Goal: Information Seeking & Learning: Learn about a topic

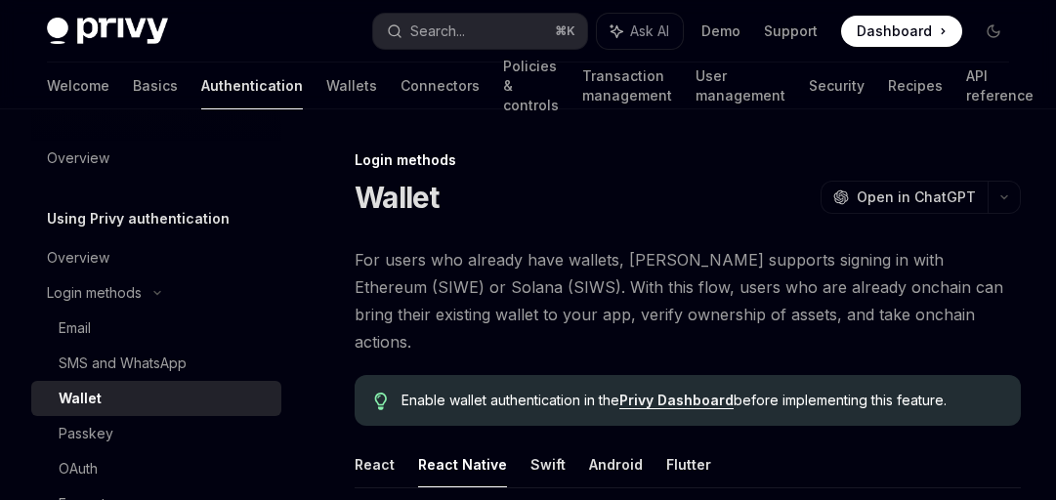
scroll to position [285, 0]
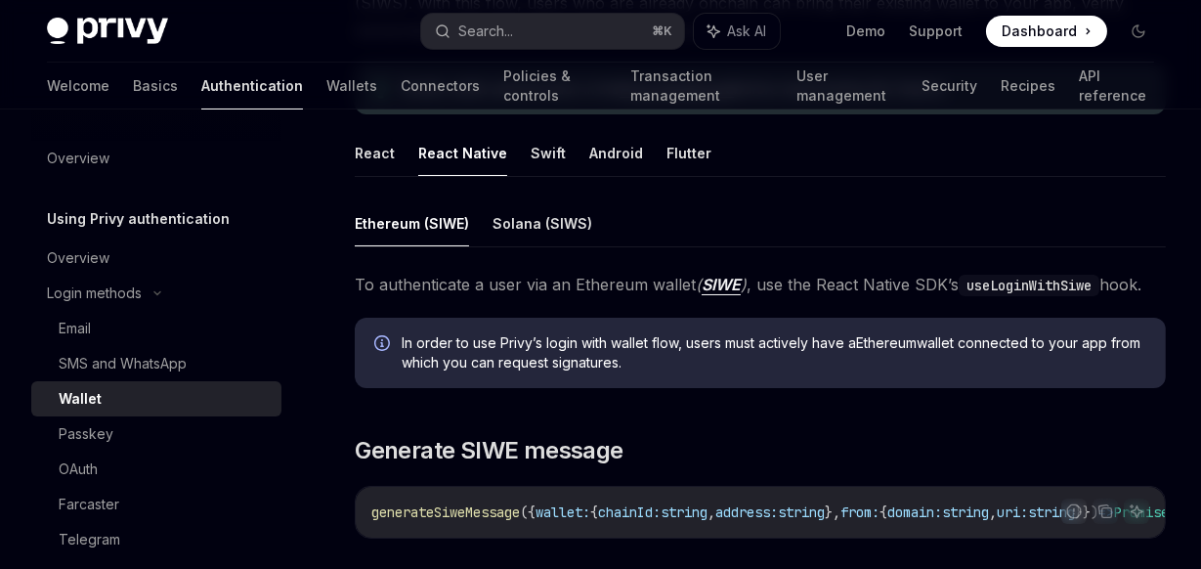
type textarea "*"
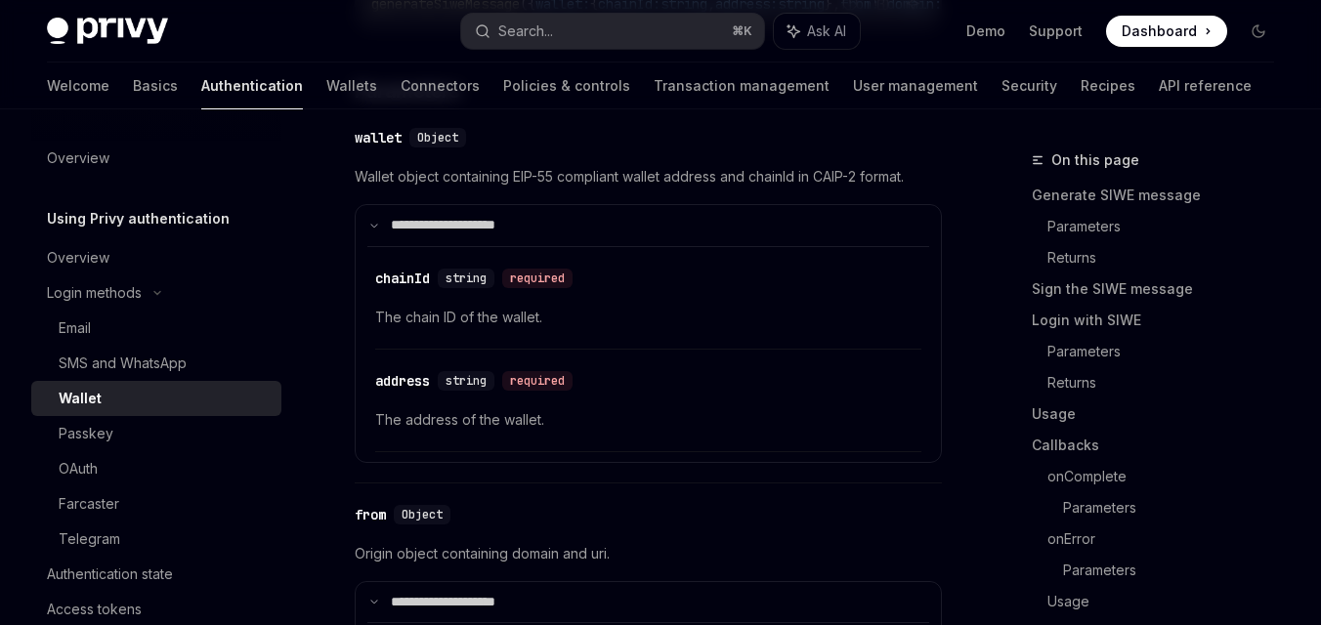
scroll to position [878, 0]
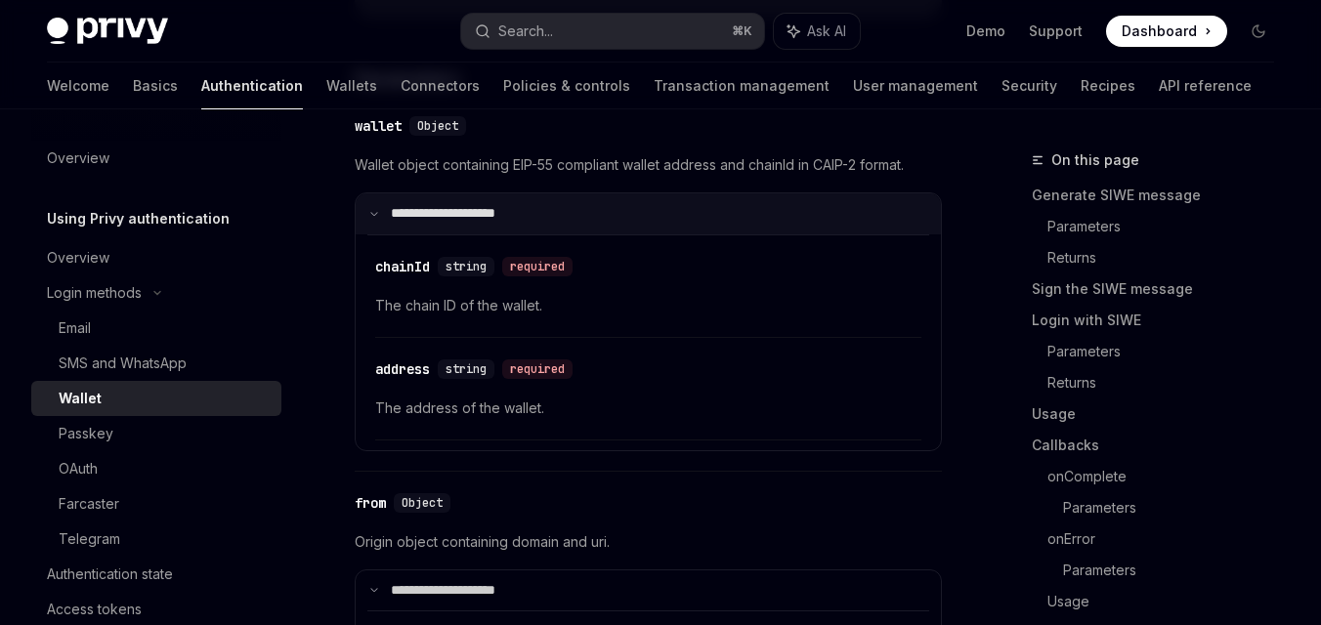
click at [668, 234] on summary "**********" at bounding box center [648, 213] width 585 height 41
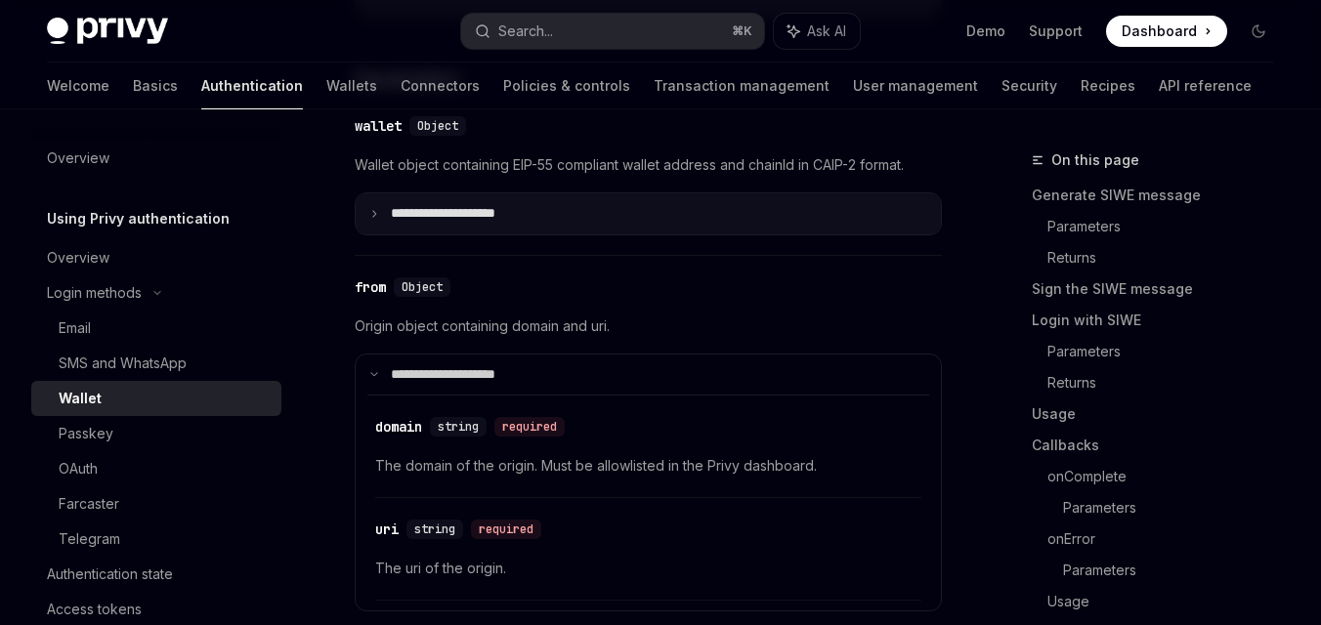
click at [668, 234] on summary "**********" at bounding box center [648, 213] width 585 height 41
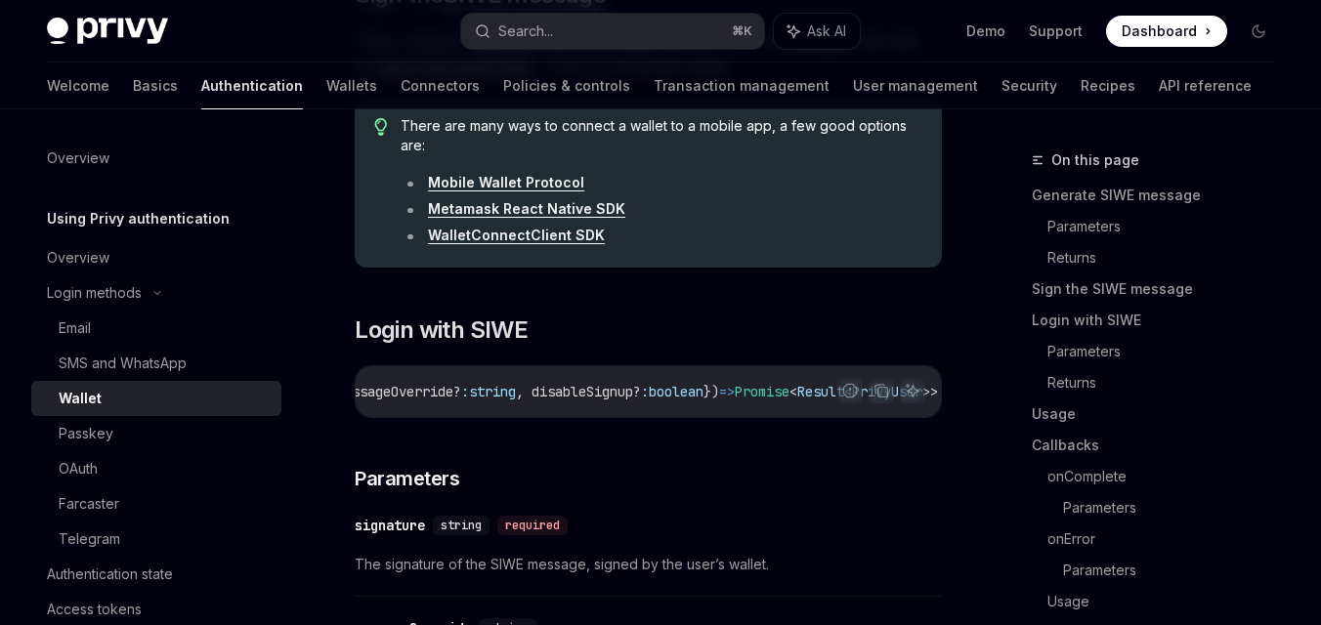
scroll to position [0, 421]
click at [552, 417] on div "loginWithSiwe ({ signature: string , messageOverride? : string , disableSignup?…" at bounding box center [648, 391] width 585 height 51
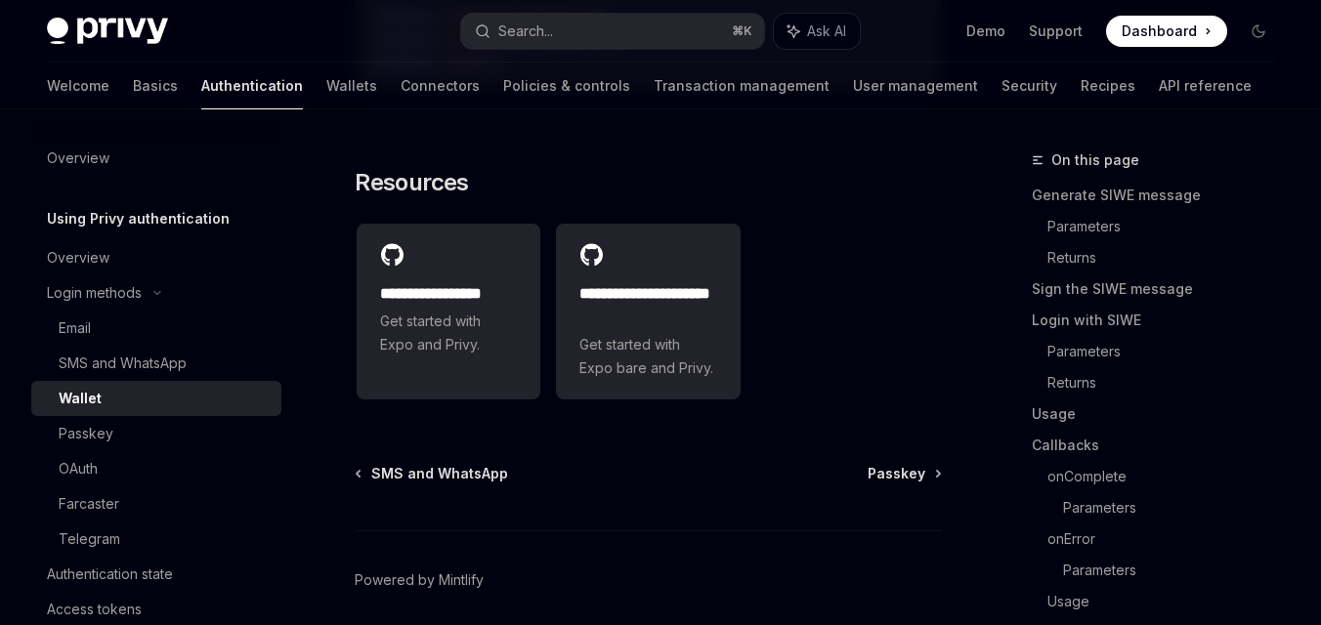
scroll to position [6786, 0]
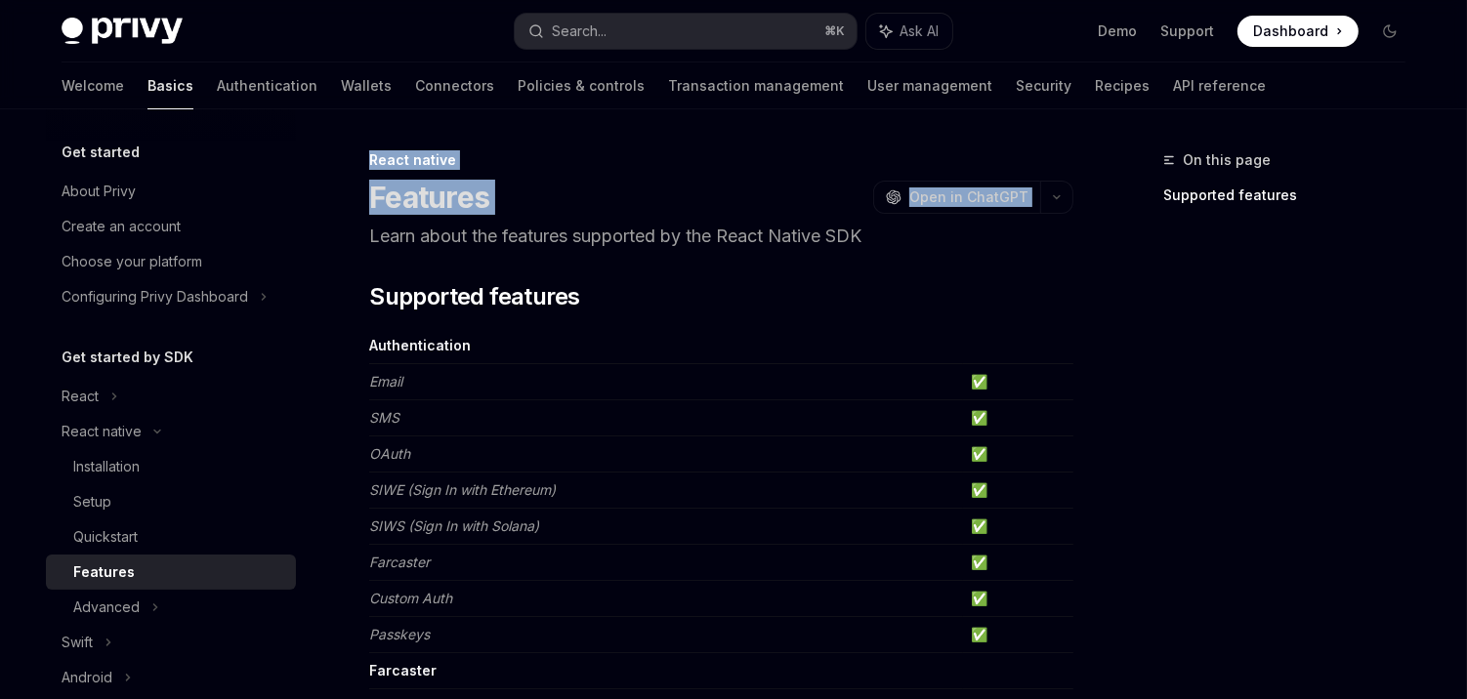
drag, startPoint x: 371, startPoint y: 156, endPoint x: 545, endPoint y: 217, distance: 184.1
click at [546, 219] on header "React native Features OpenAI Open in ChatGPT Learn about the features supported…" at bounding box center [721, 200] width 704 height 100
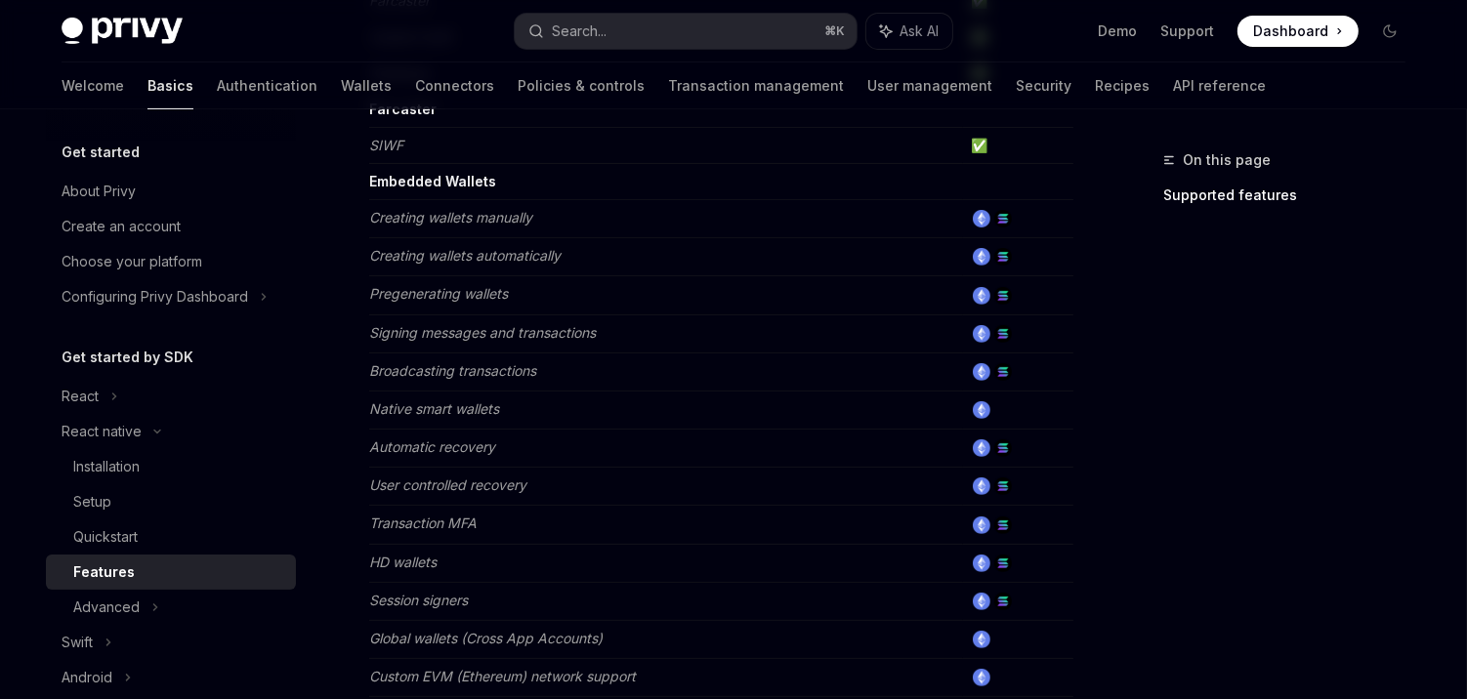
click at [906, 365] on td "Broadcasting transactions" at bounding box center [666, 372] width 594 height 38
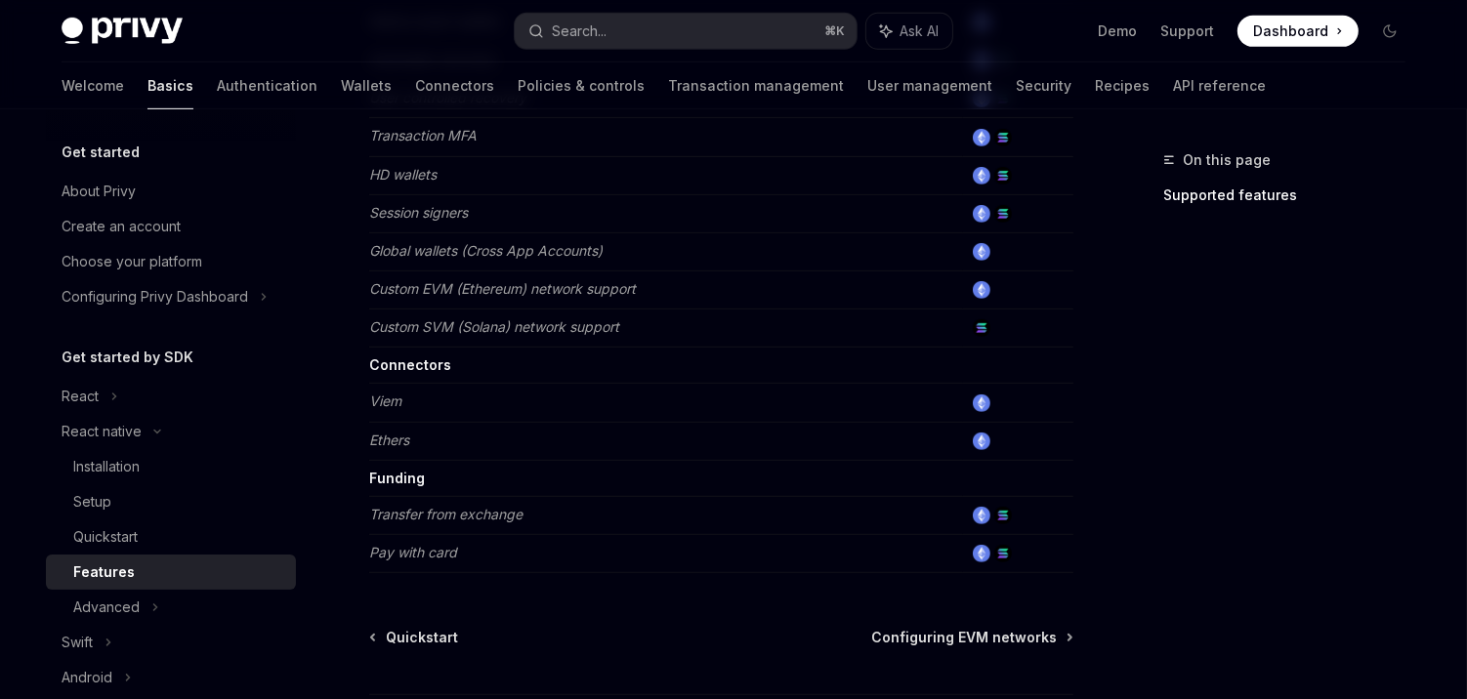
scroll to position [957, 0]
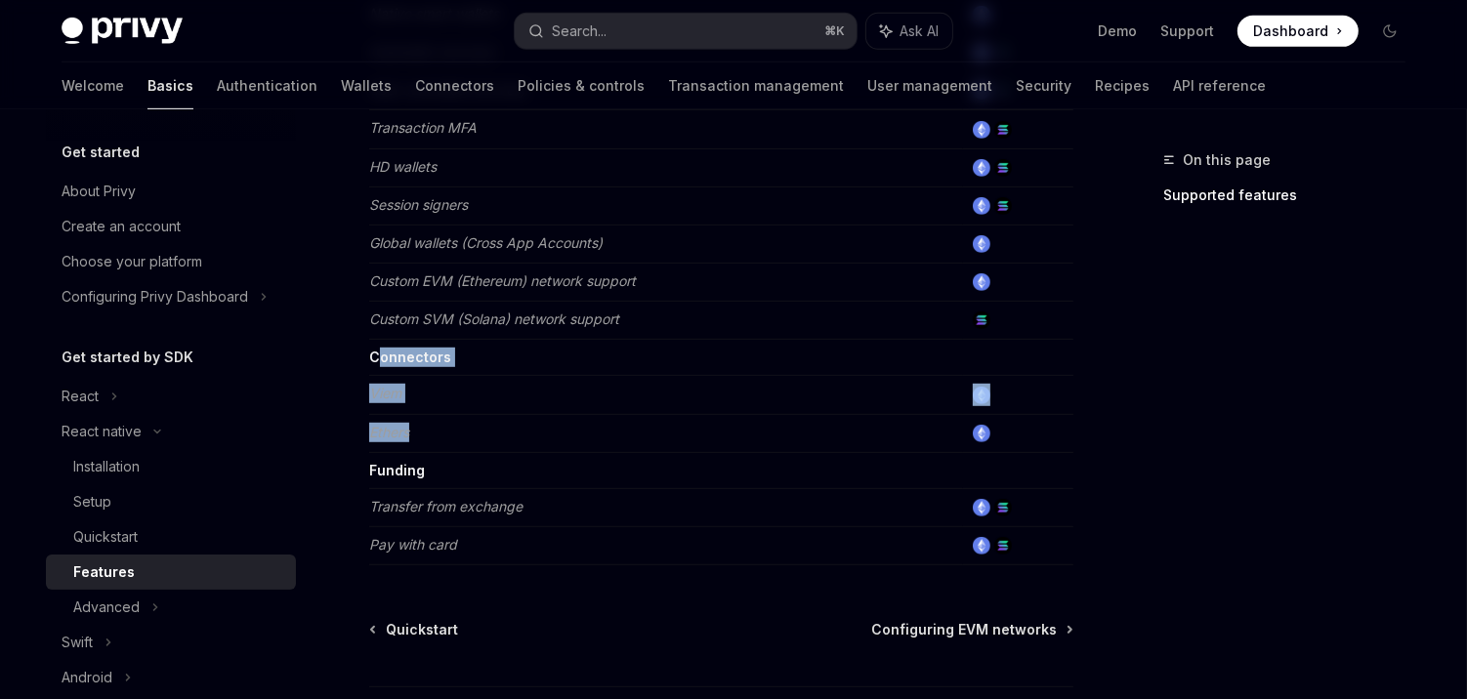
drag, startPoint x: 376, startPoint y: 341, endPoint x: 557, endPoint y: 419, distance: 196.9
click at [557, 419] on td "Ethers" at bounding box center [666, 433] width 594 height 38
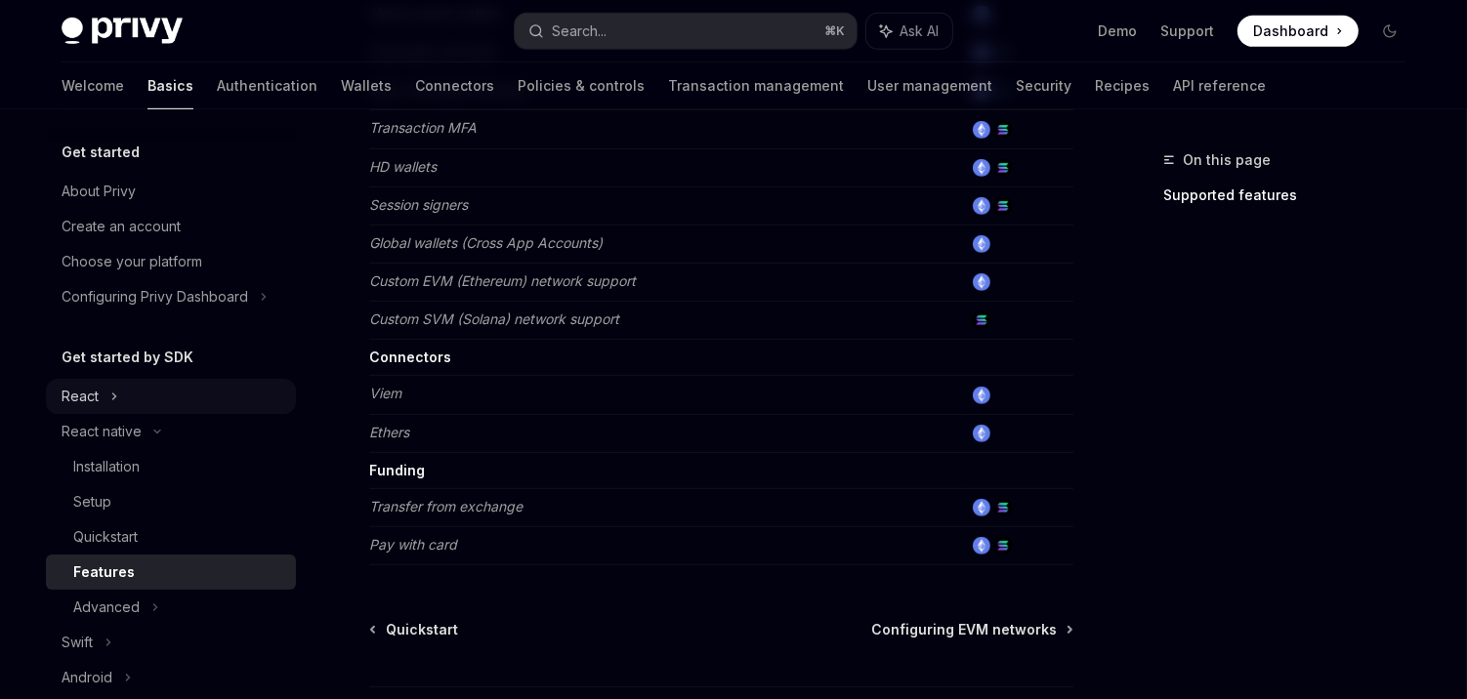
click at [94, 402] on div "React" at bounding box center [80, 396] width 37 height 23
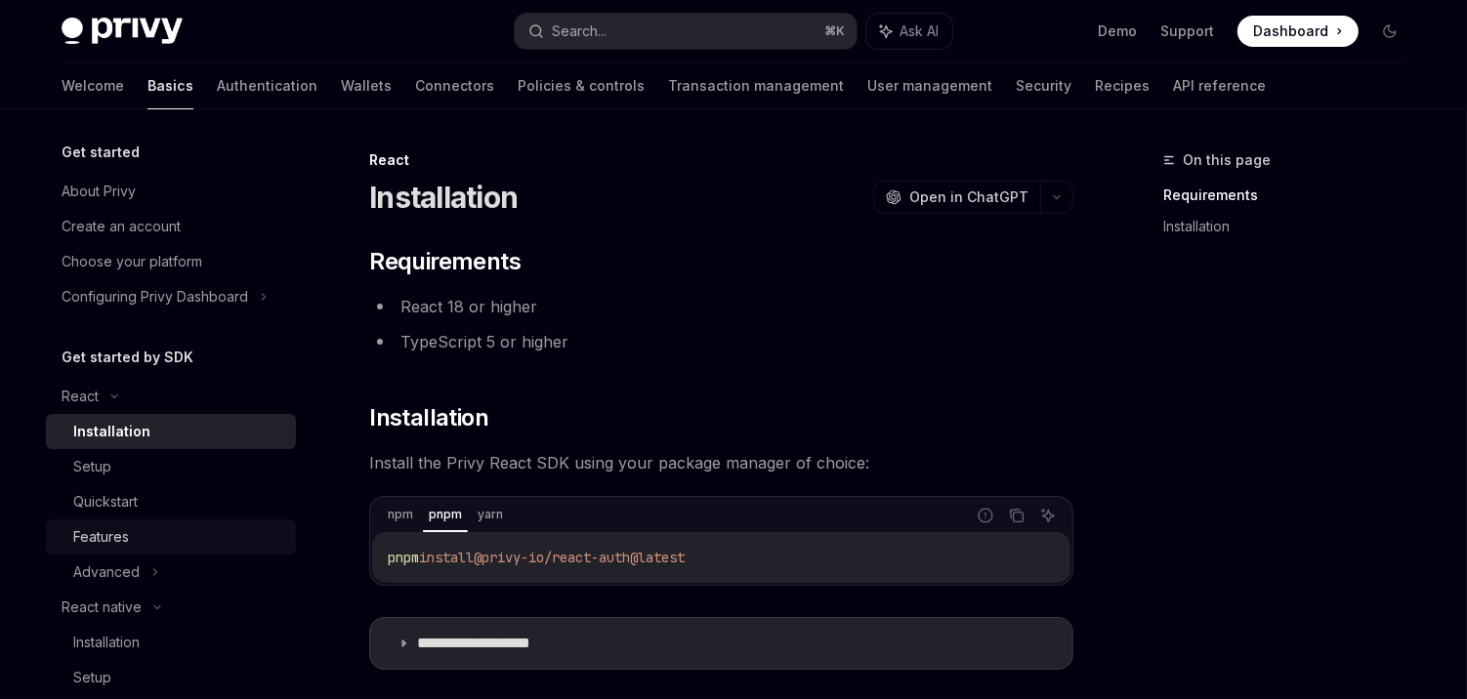
click at [115, 533] on div "Features" at bounding box center [101, 537] width 56 height 23
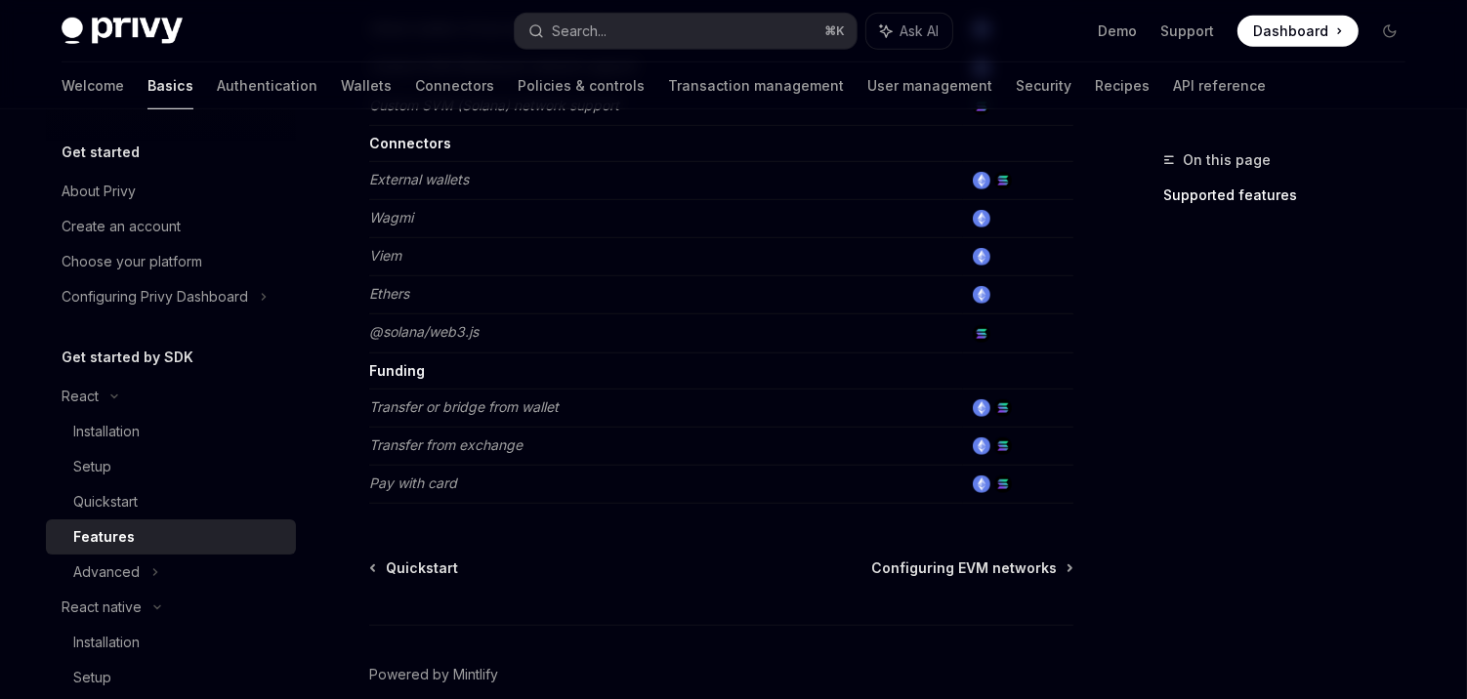
scroll to position [1158, 0]
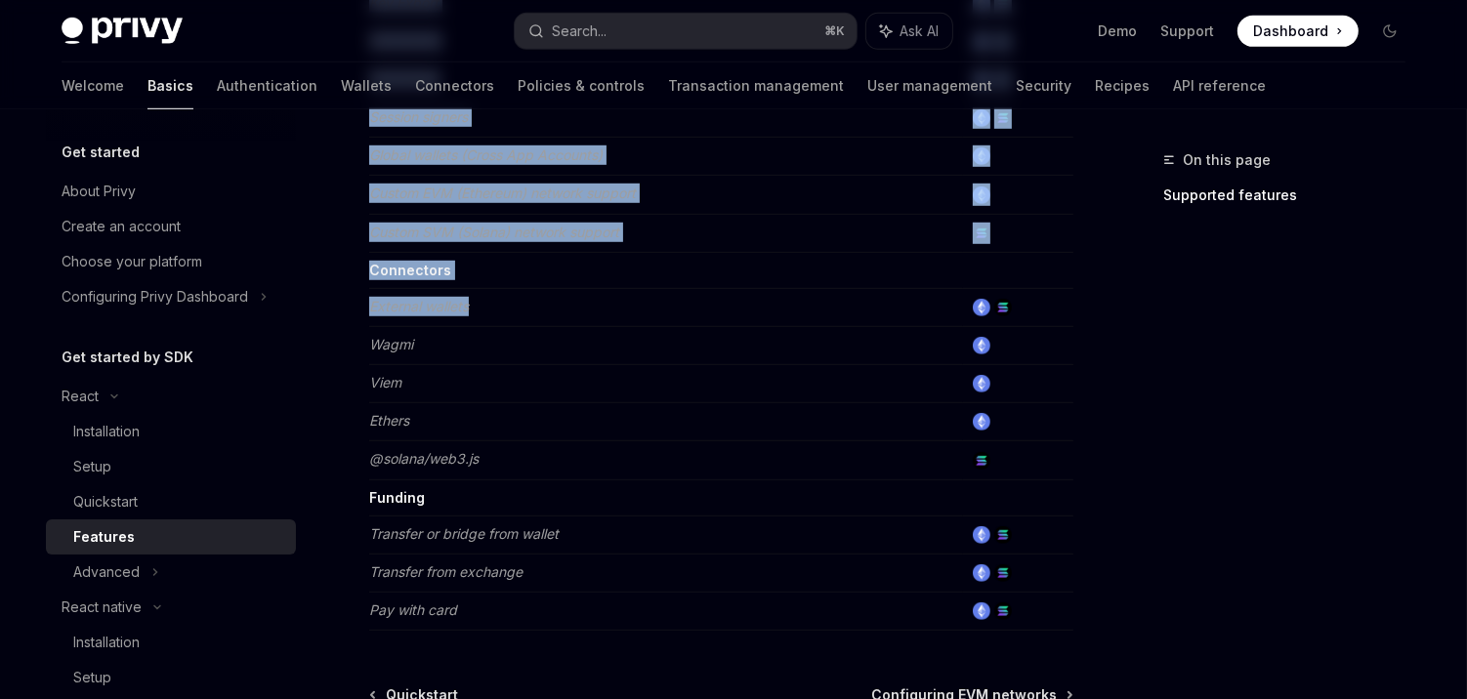
drag, startPoint x: 365, startPoint y: 289, endPoint x: 586, endPoint y: 287, distance: 220.8
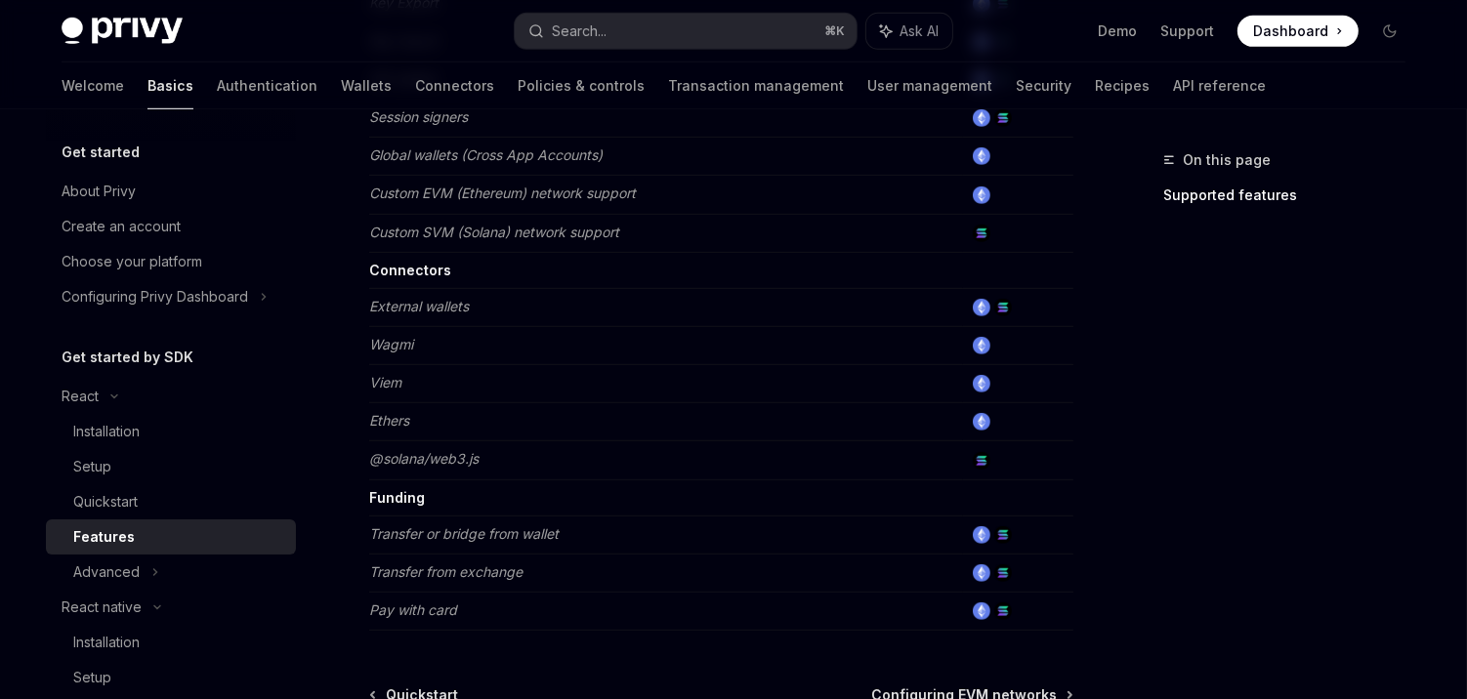
click at [498, 288] on td "External wallets" at bounding box center [666, 307] width 594 height 38
drag, startPoint x: 482, startPoint y: 293, endPoint x: 371, endPoint y: 295, distance: 110.4
click at [371, 295] on td "External wallets" at bounding box center [666, 307] width 594 height 38
click at [371, 298] on em "External wallets" at bounding box center [419, 306] width 100 height 17
drag, startPoint x: 436, startPoint y: 336, endPoint x: 370, endPoint y: 290, distance: 80.0
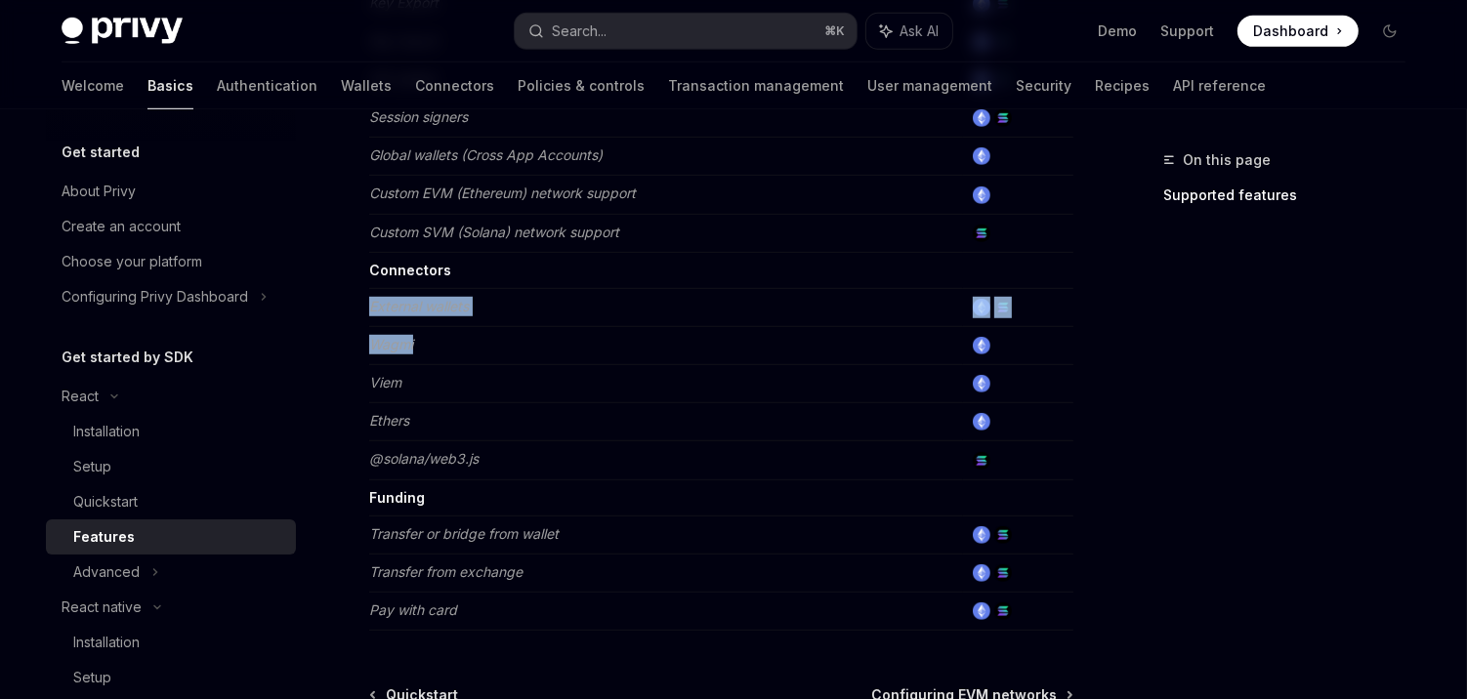
click at [553, 326] on td "Wagmi" at bounding box center [666, 345] width 594 height 38
drag, startPoint x: 416, startPoint y: 408, endPoint x: 386, endPoint y: 403, distance: 30.7
click at [386, 405] on td "Ethers" at bounding box center [666, 422] width 594 height 38
click at [394, 412] on em "Ethers" at bounding box center [389, 420] width 40 height 17
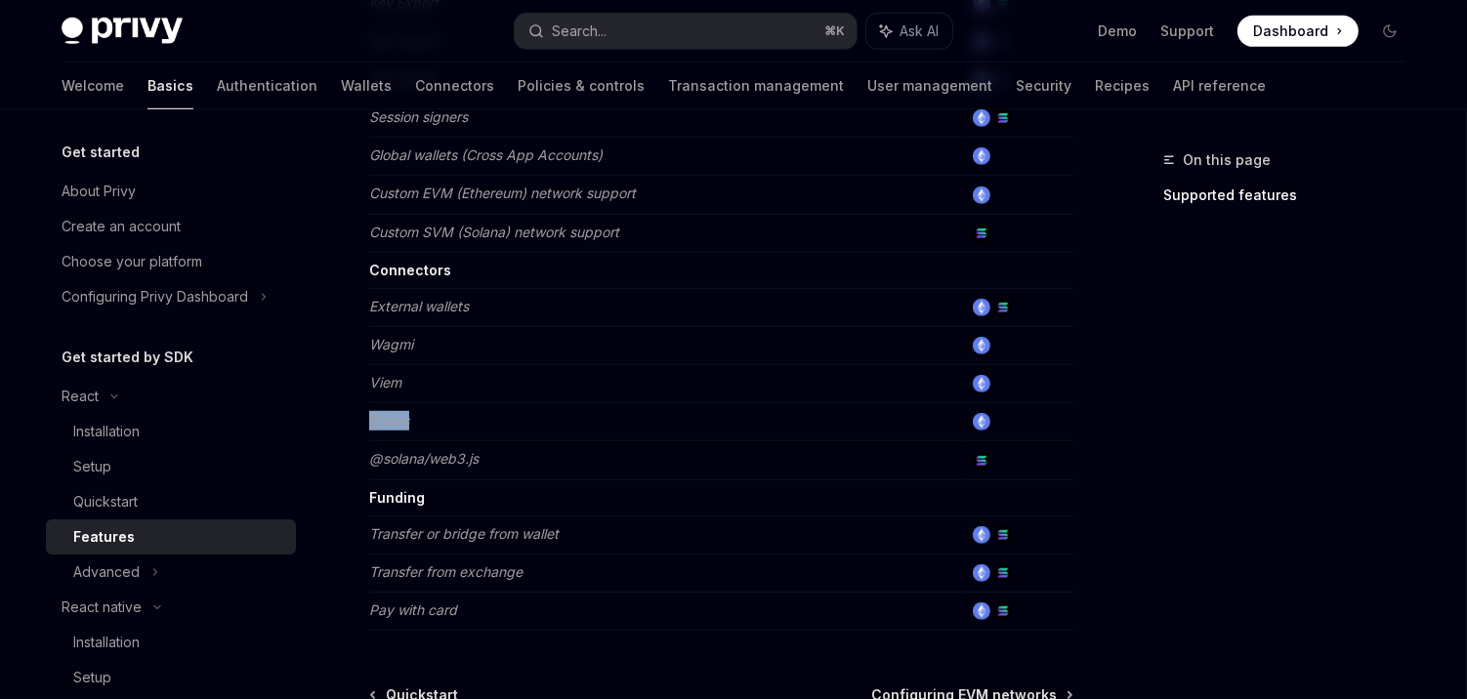
click at [394, 412] on em "Ethers" at bounding box center [389, 420] width 40 height 17
click at [374, 374] on em "Viem" at bounding box center [385, 382] width 32 height 17
click at [419, 373] on td "Viem" at bounding box center [666, 384] width 594 height 38
click at [402, 342] on td "Wagmi" at bounding box center [666, 345] width 594 height 38
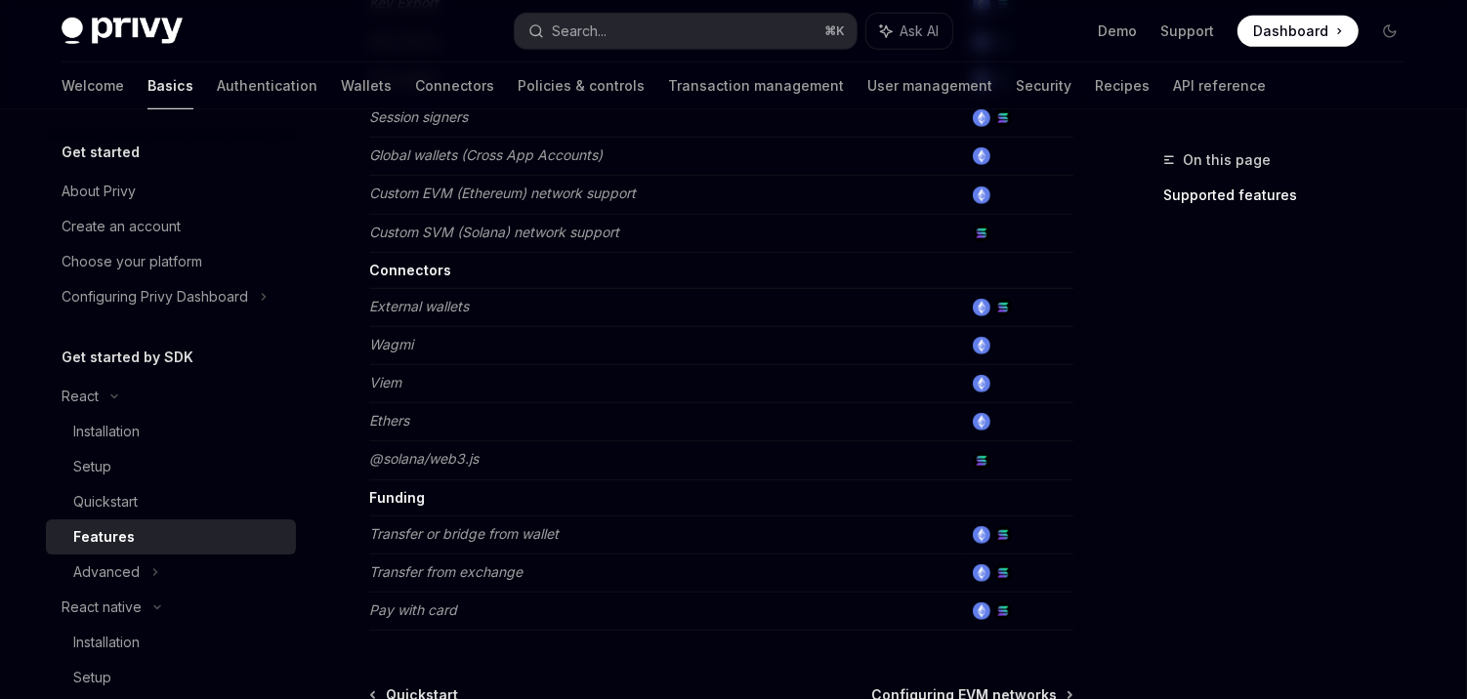
click at [396, 374] on em "Viem" at bounding box center [385, 382] width 32 height 17
click at [383, 336] on em "Wagmi" at bounding box center [391, 344] width 44 height 17
click at [402, 336] on em "Wagmi" at bounding box center [391, 344] width 44 height 17
click at [461, 335] on td "Wagmi" at bounding box center [666, 345] width 594 height 38
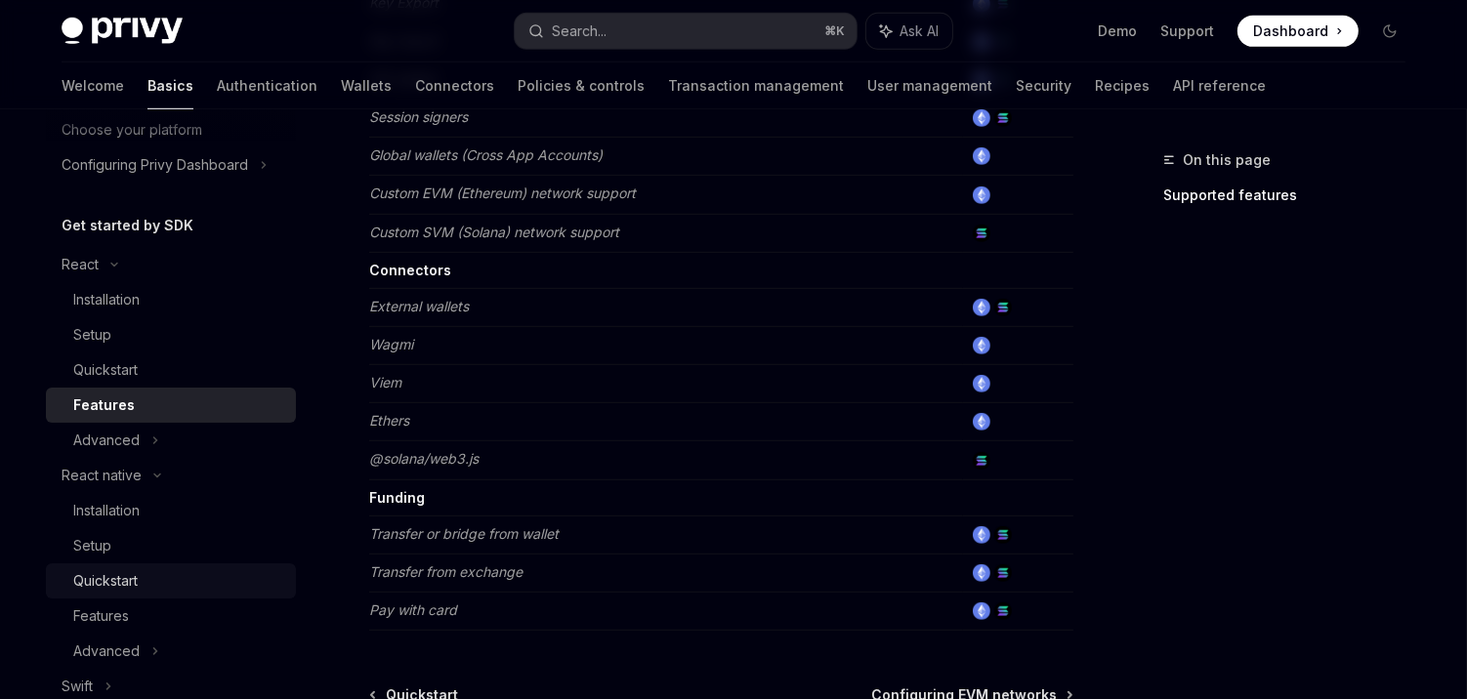
scroll to position [164, 0]
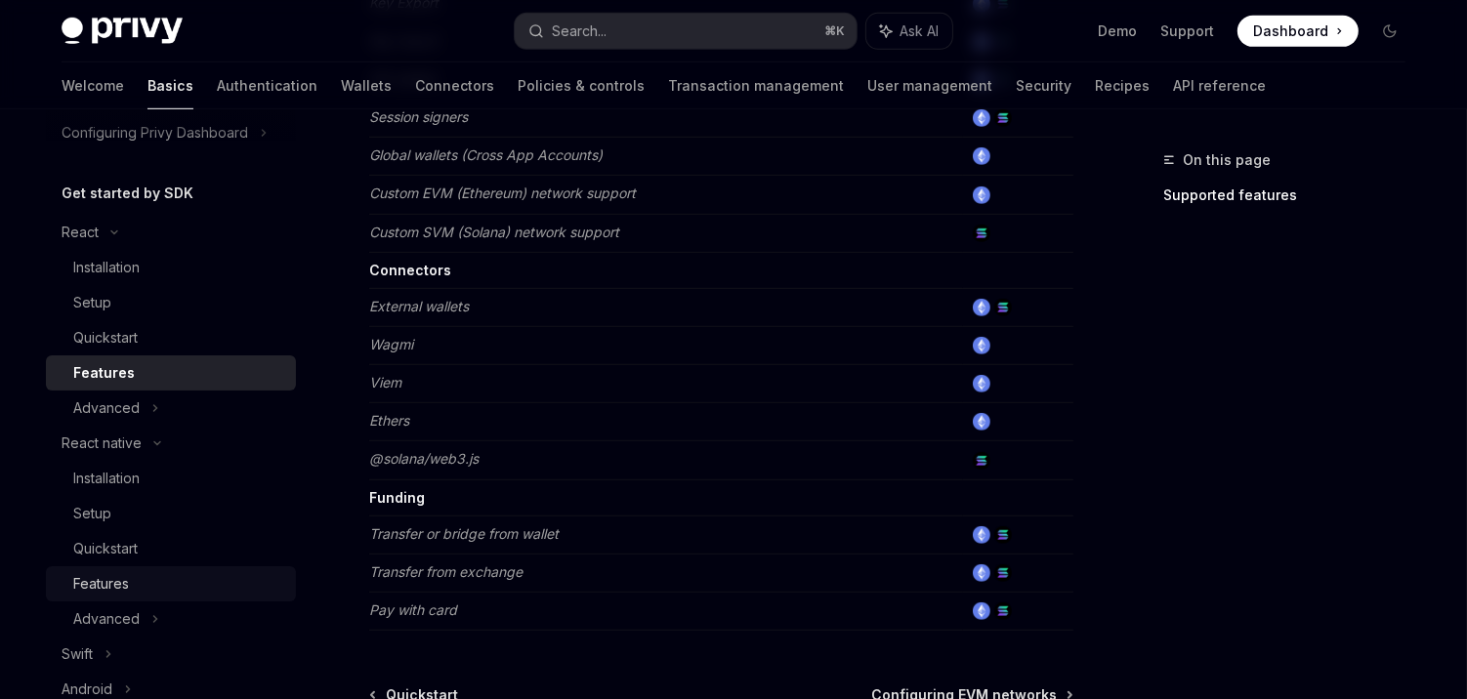
click at [162, 576] on div "Features" at bounding box center [178, 583] width 211 height 23
type textarea "*"
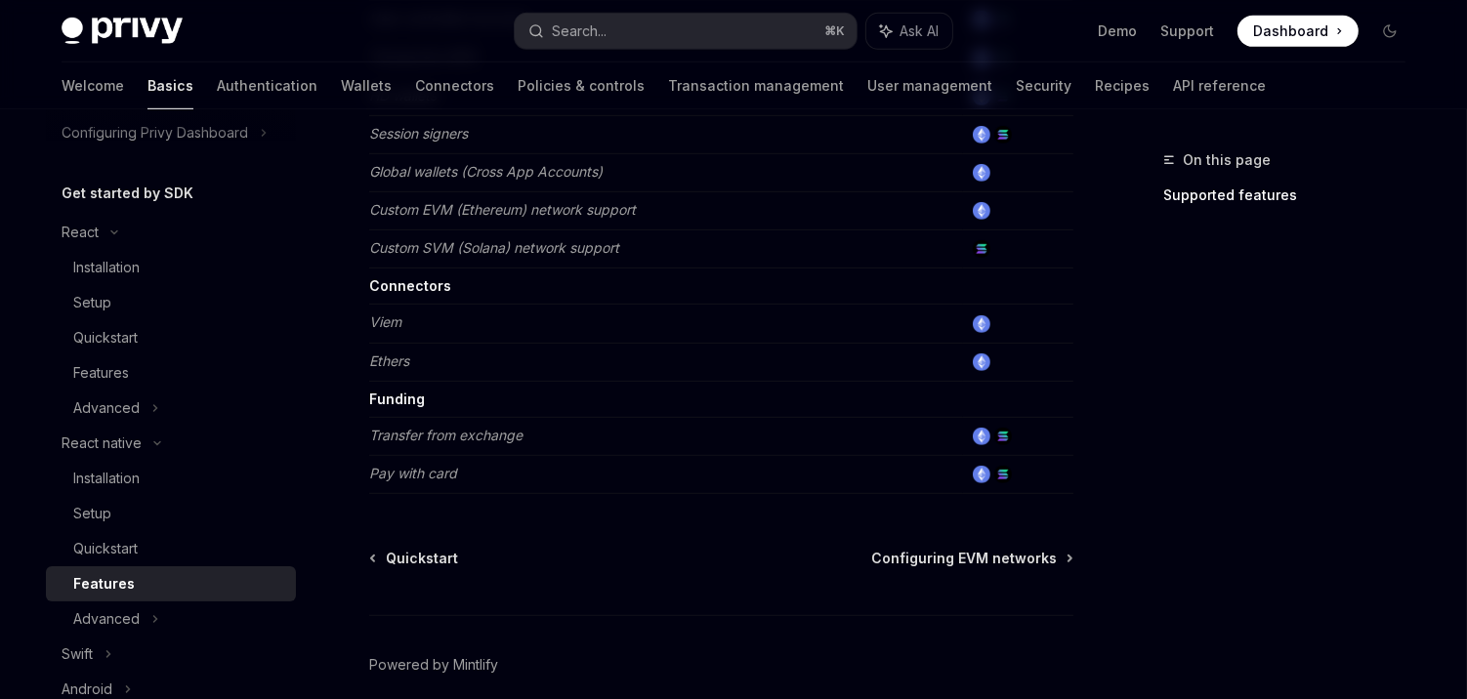
scroll to position [1011, 0]
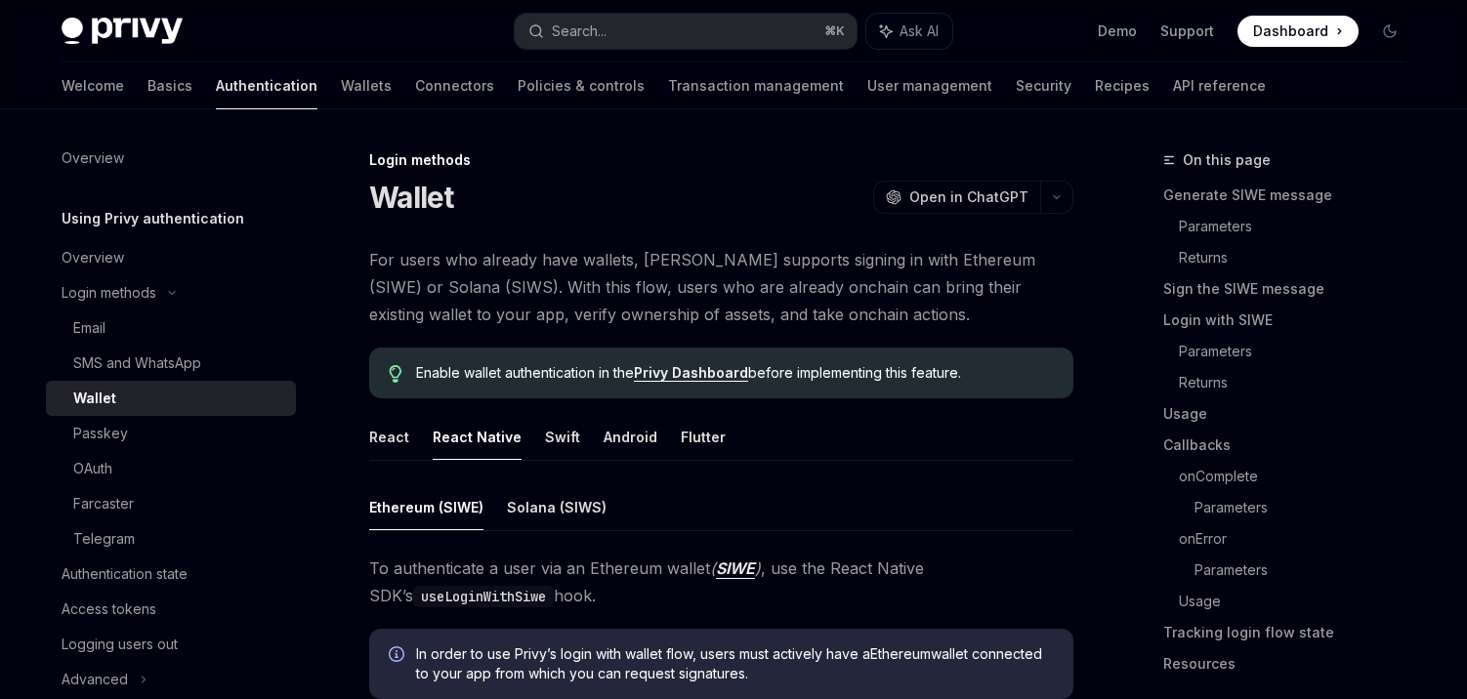
scroll to position [285, 0]
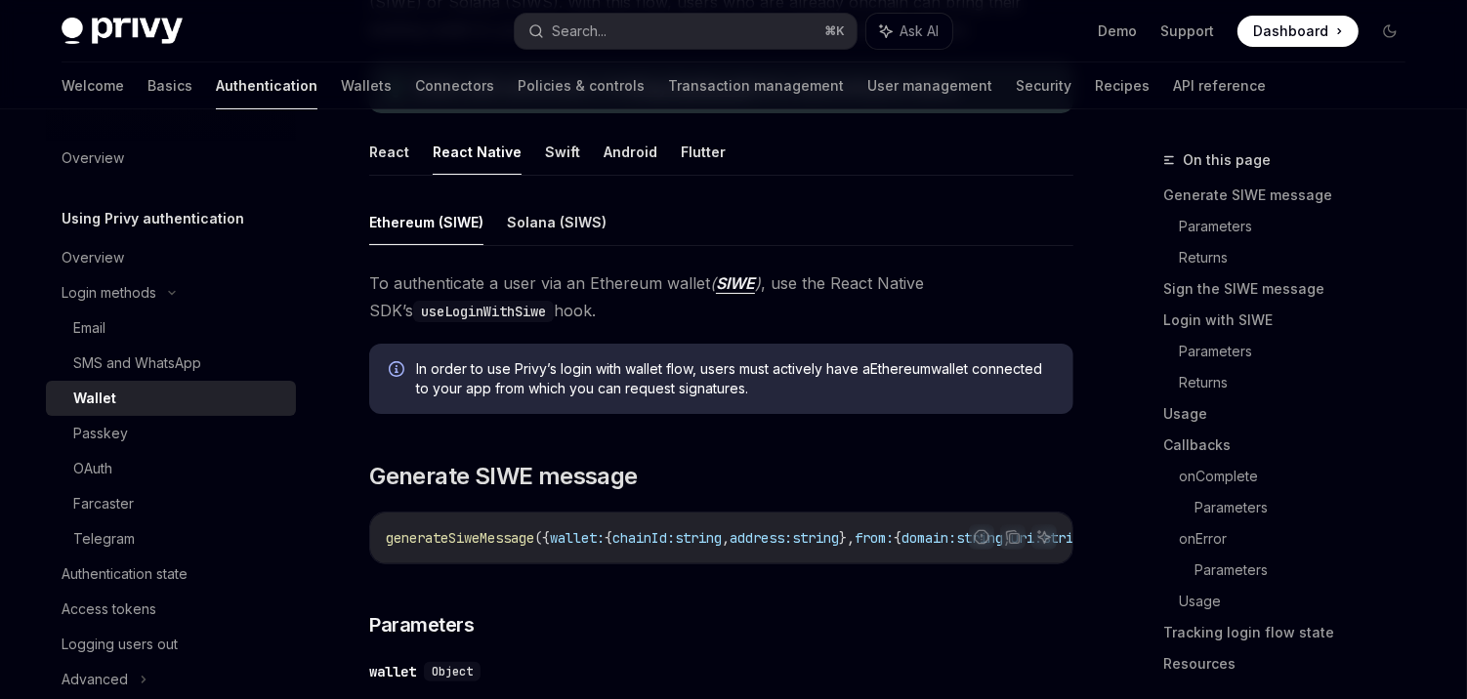
click at [848, 275] on span "To authenticate a user via an Ethereum wallet ( SIWE ) , use the React Native S…" at bounding box center [721, 297] width 704 height 55
copy span "React"
click at [886, 309] on span "To authenticate a user via an Ethereum wallet ( SIWE ) , use the React Native S…" at bounding box center [721, 297] width 704 height 55
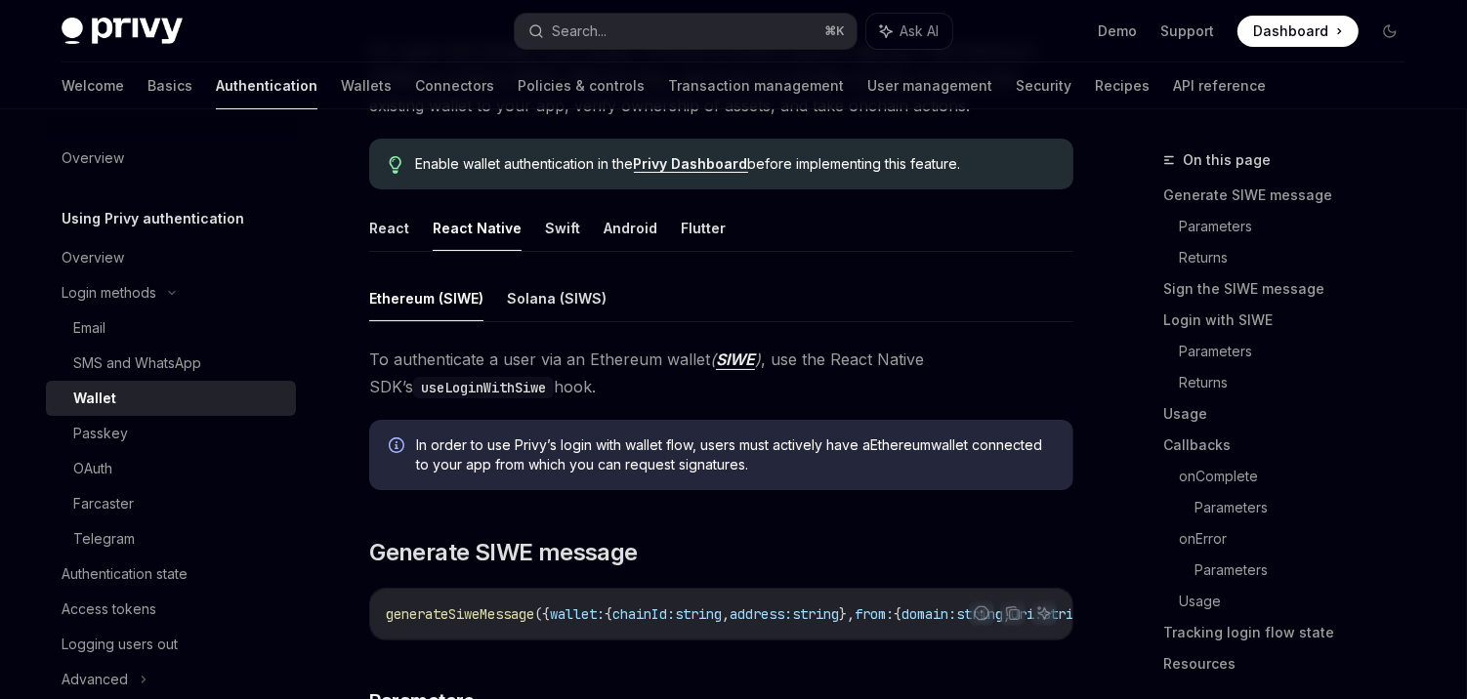
scroll to position [212, 0]
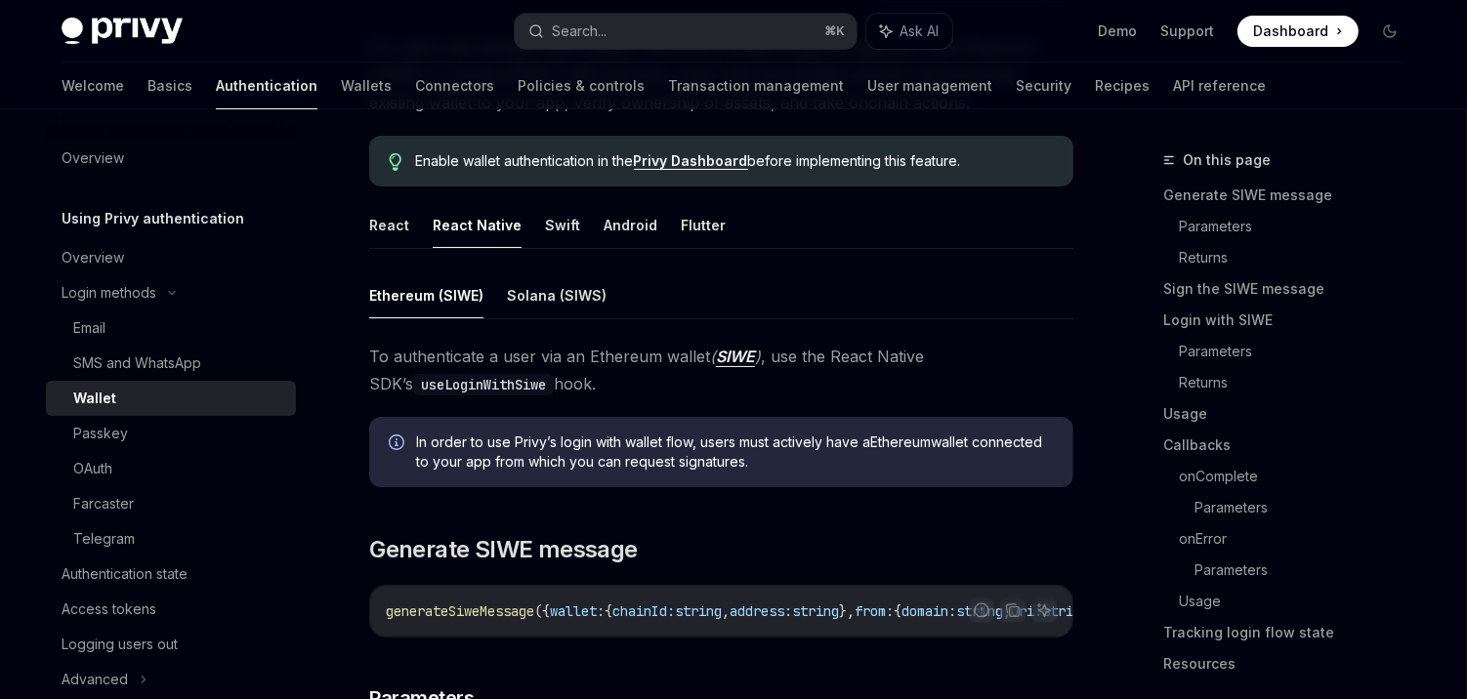
drag, startPoint x: 613, startPoint y: 383, endPoint x: 603, endPoint y: 351, distance: 33.7
click at [603, 351] on span "To authenticate a user via an Ethereum wallet ( SIWE ) , use the React Native S…" at bounding box center [721, 370] width 704 height 55
click at [640, 381] on span "To authenticate a user via an Ethereum wallet ( SIWE ) , use the React Native S…" at bounding box center [721, 370] width 704 height 55
drag, startPoint x: 594, startPoint y: 351, endPoint x: 674, endPoint y: 354, distance: 80.2
click at [674, 354] on span "To authenticate a user via an Ethereum wallet ( SIWE ) , use the React Native S…" at bounding box center [721, 370] width 704 height 55
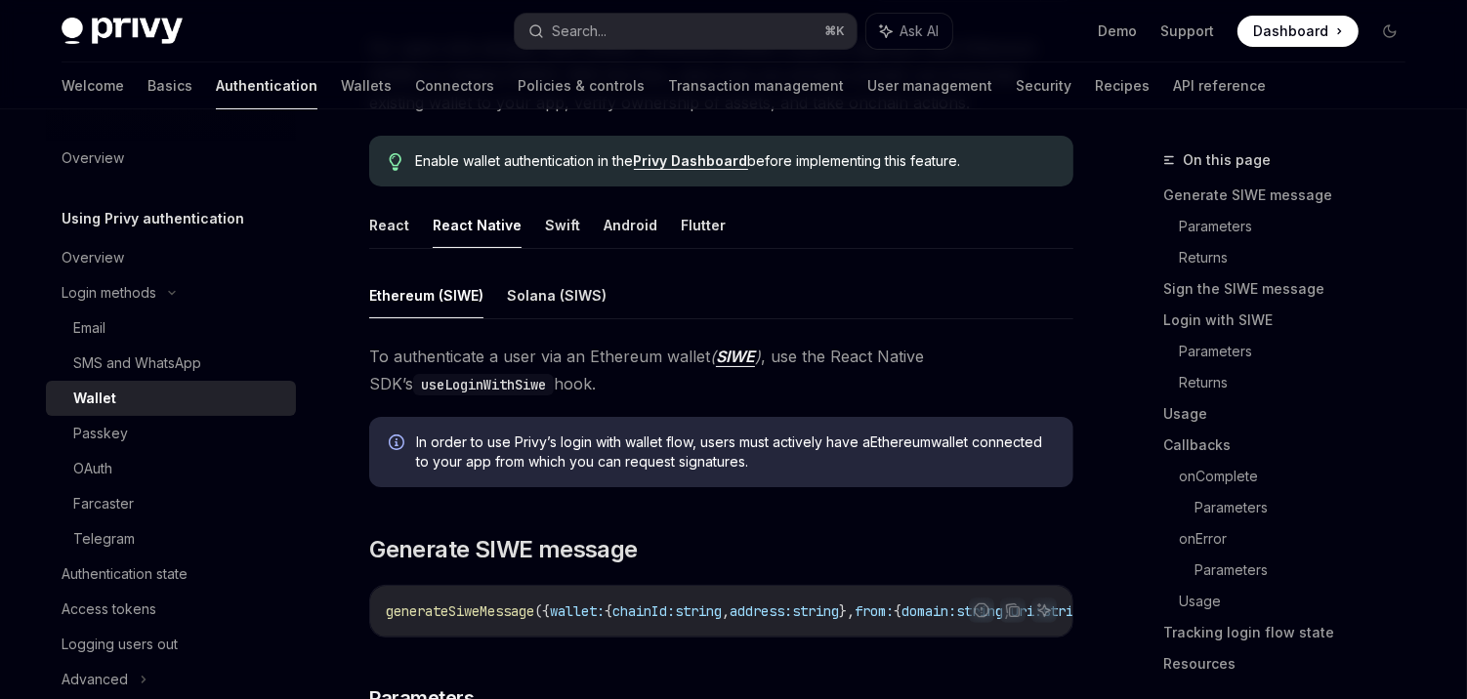
click at [612, 360] on span "To authenticate a user via an Ethereum wallet ( SIWE ) , use the React Native S…" at bounding box center [721, 370] width 704 height 55
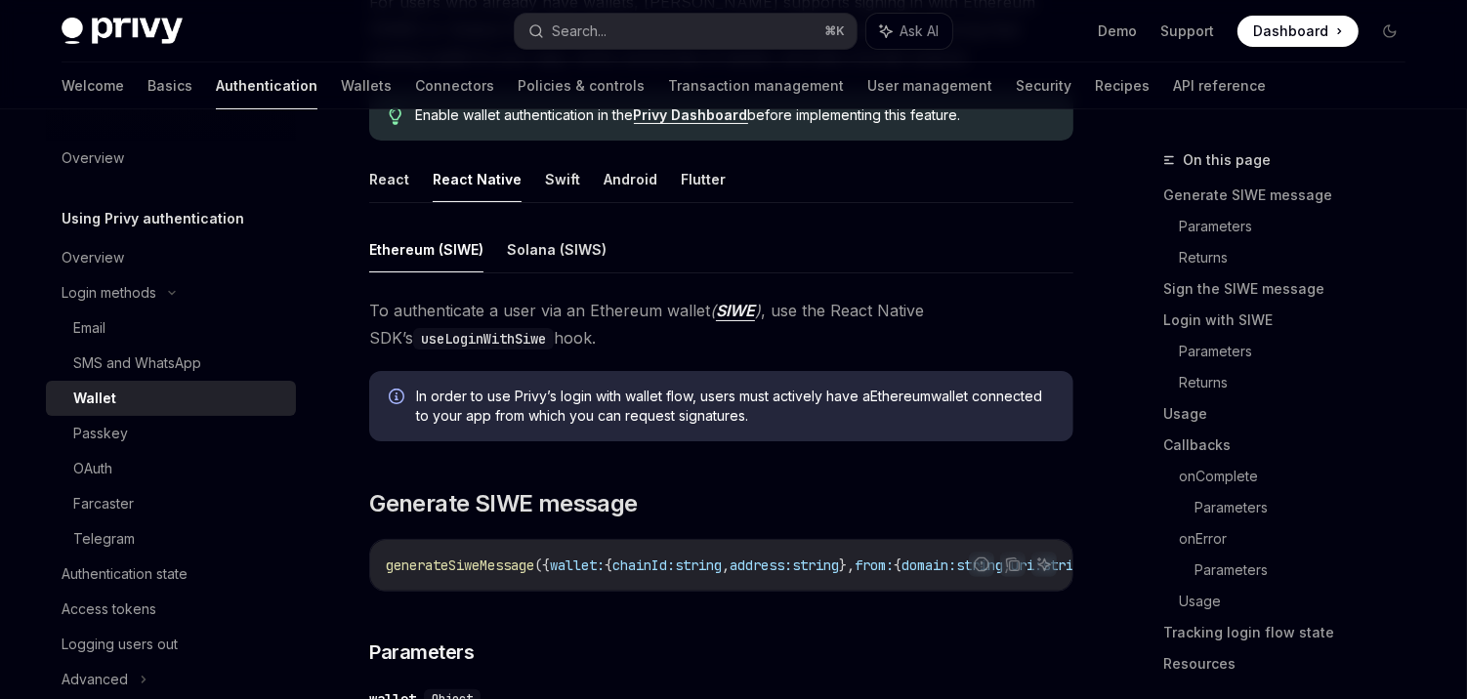
scroll to position [280, 0]
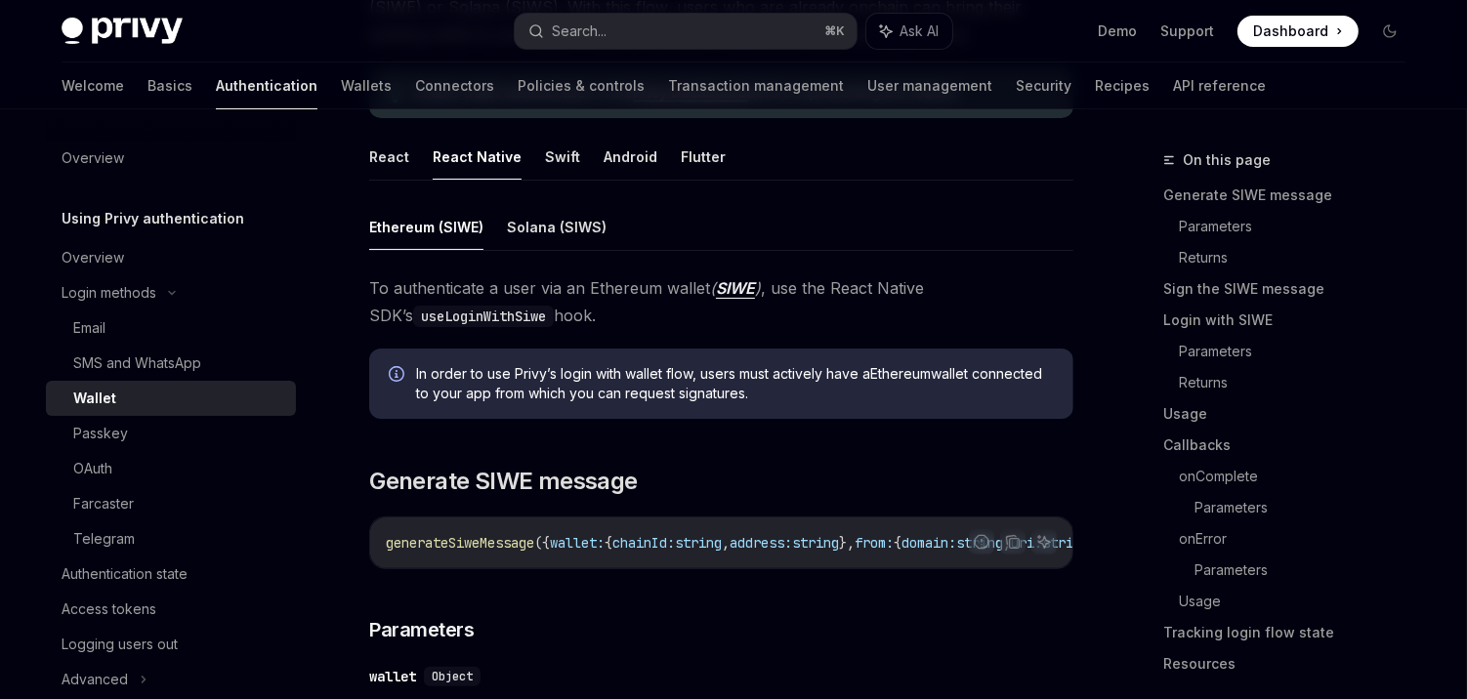
drag, startPoint x: 612, startPoint y: 315, endPoint x: 592, endPoint y: 267, distance: 51.7
click at [594, 311] on span "To authenticate a user via an Ethereum wallet ( SIWE ) , use the React Native S…" at bounding box center [721, 302] width 704 height 55
